Goal: Use online tool/utility: Utilize a website feature to perform a specific function

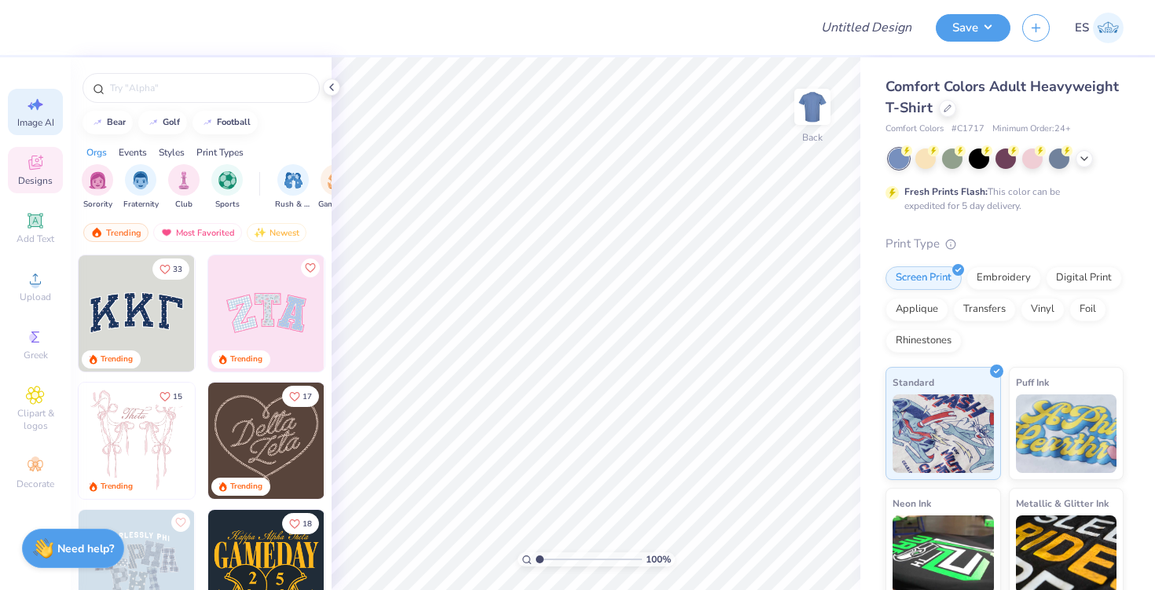
click at [34, 101] on icon at bounding box center [35, 104] width 19 height 19
select select "4"
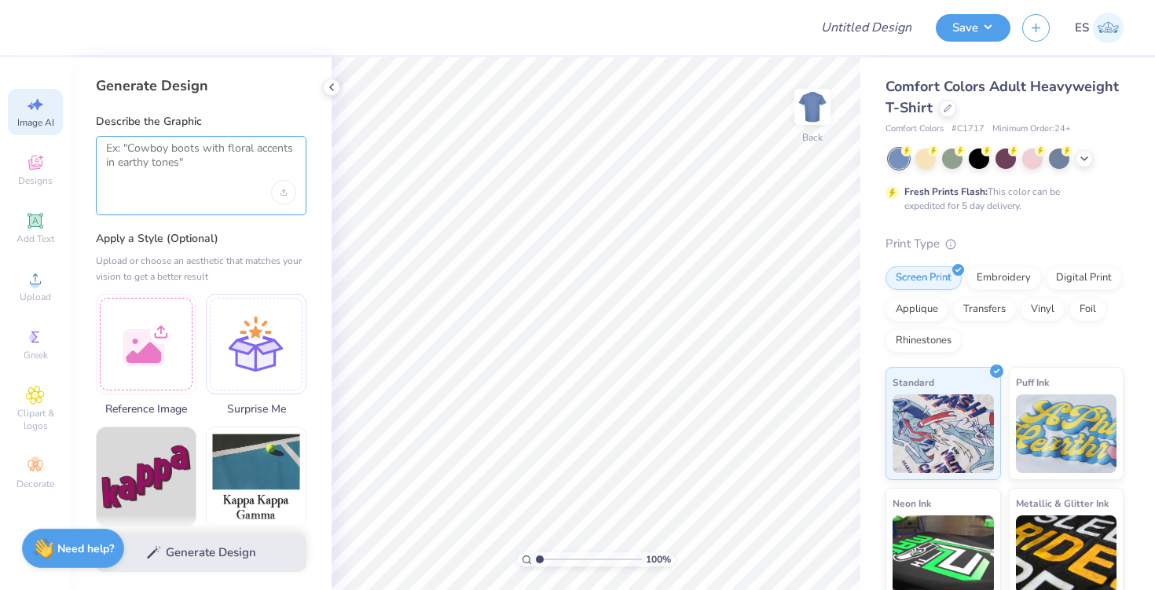
click at [185, 171] on textarea at bounding box center [201, 160] width 190 height 39
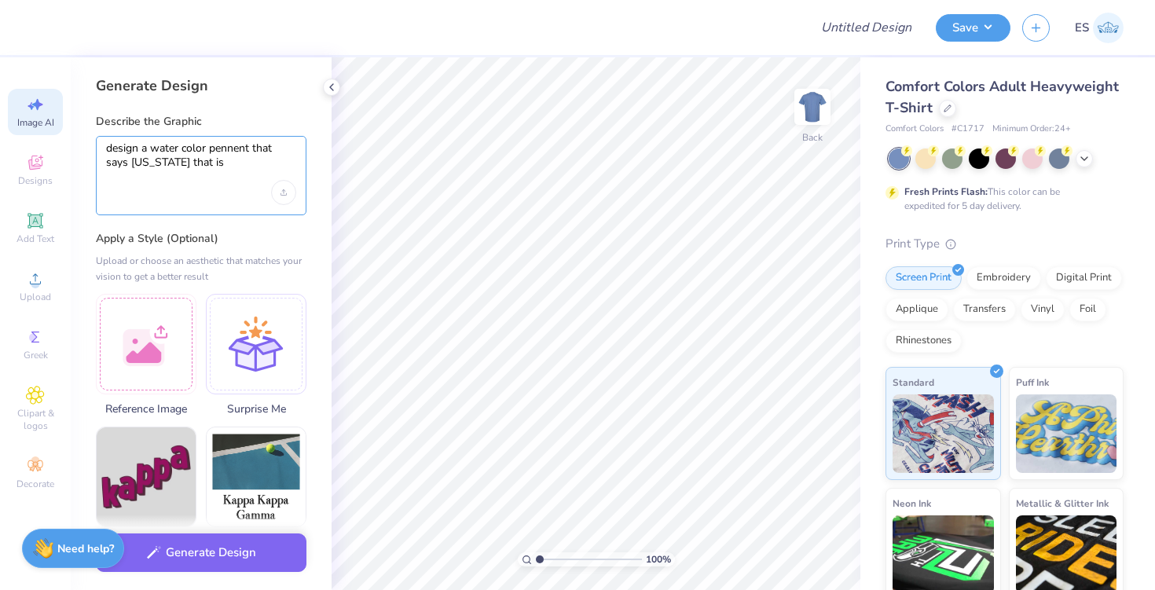
click at [152, 147] on textarea "design a water color pennent that says virginia that is" at bounding box center [201, 160] width 190 height 39
click at [224, 164] on textarea "design a navy water color pennent that says virginia that is" at bounding box center [201, 160] width 190 height 39
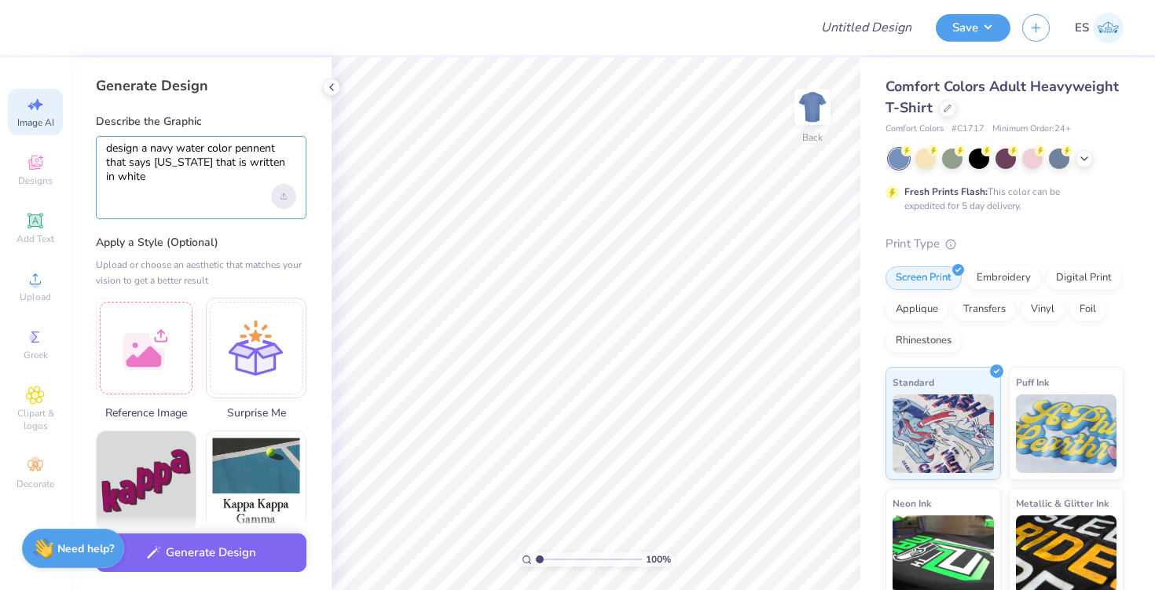
type textarea "design a navy water color pennent that says [US_STATE] that is written in white"
click at [282, 200] on div "Upload image" at bounding box center [283, 196] width 25 height 25
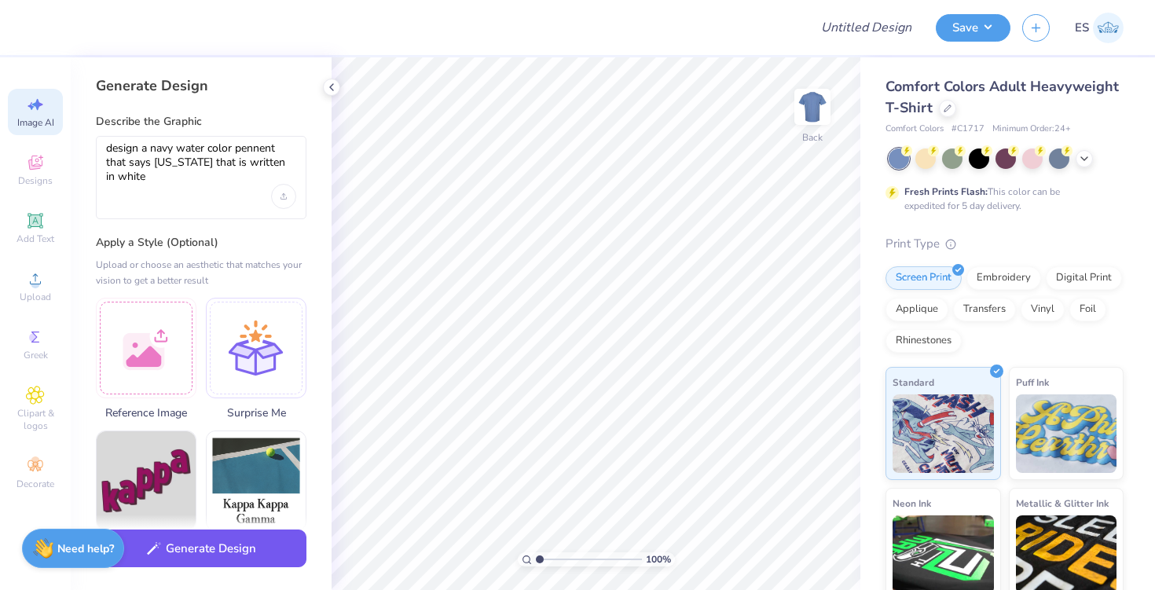
click at [227, 538] on button "Generate Design" at bounding box center [201, 548] width 211 height 38
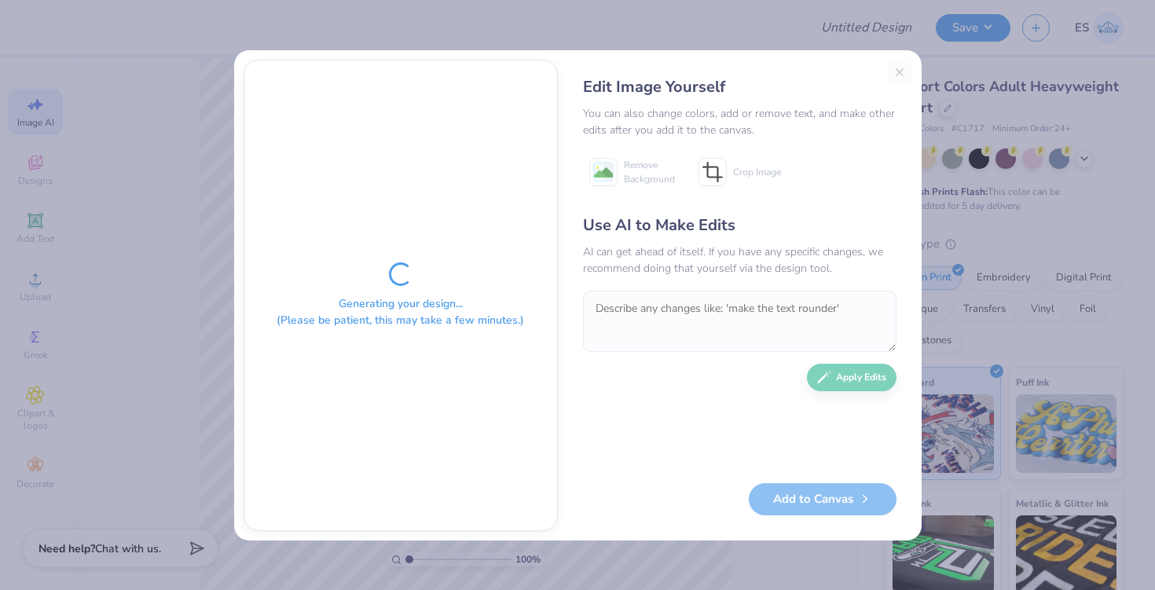
click at [698, 102] on div "Edit Image Yourself" at bounding box center [739, 90] width 313 height 30
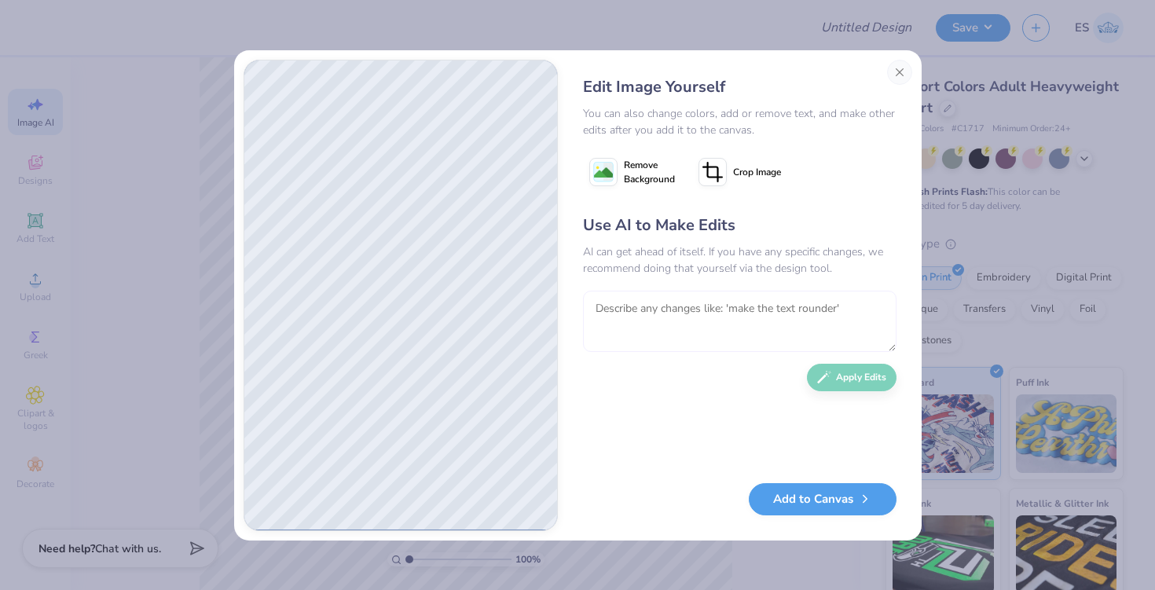
click at [839, 312] on textarea at bounding box center [739, 321] width 313 height 61
click at [839, 312] on textarea "add" at bounding box center [739, 321] width 313 height 61
click at [711, 313] on textarea "add" at bounding box center [739, 321] width 313 height 61
click at [701, 377] on div "Use AI to Make Edits AI can get ahead of itself. If you have any specific chang…" at bounding box center [739, 341] width 313 height 254
click at [666, 293] on textarea "add" at bounding box center [739, 321] width 313 height 61
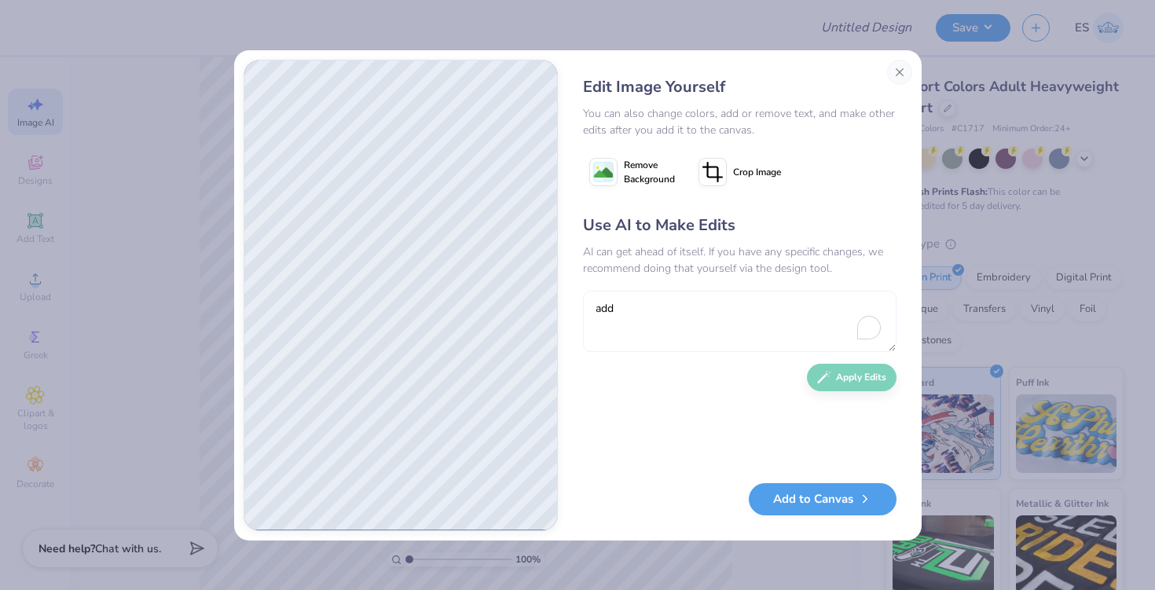
click at [669, 324] on textarea "add" at bounding box center [739, 321] width 313 height 61
click at [633, 302] on textarea "add" at bounding box center [739, 321] width 313 height 61
type textarea "add some dark red accents"
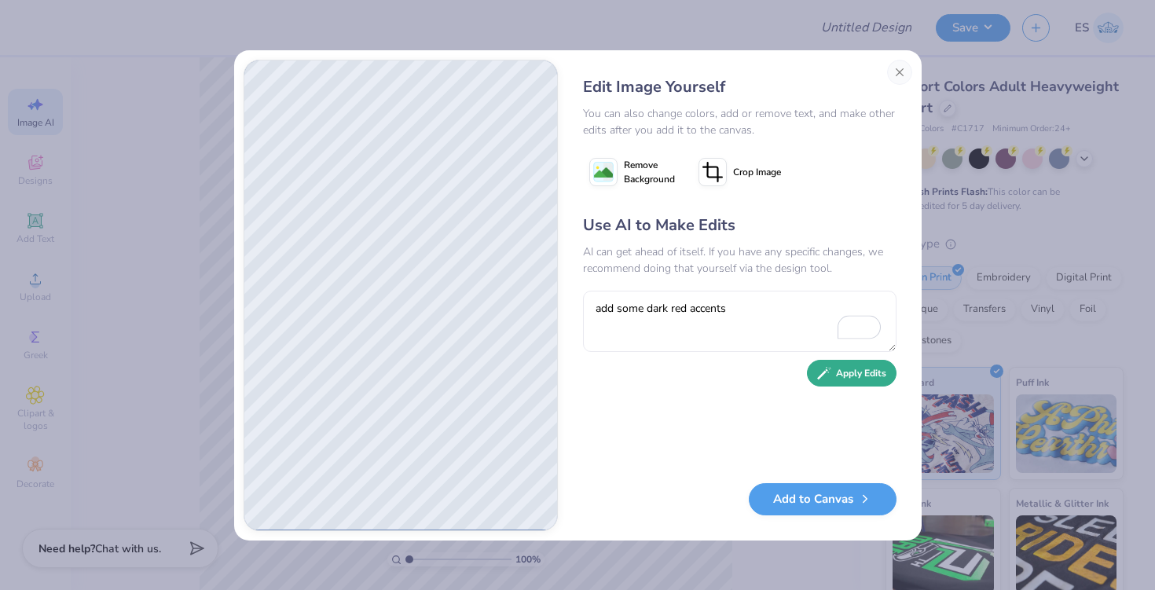
click at [880, 372] on button "Apply Edits" at bounding box center [852, 373] width 90 height 27
